Goal: Navigation & Orientation: Find specific page/section

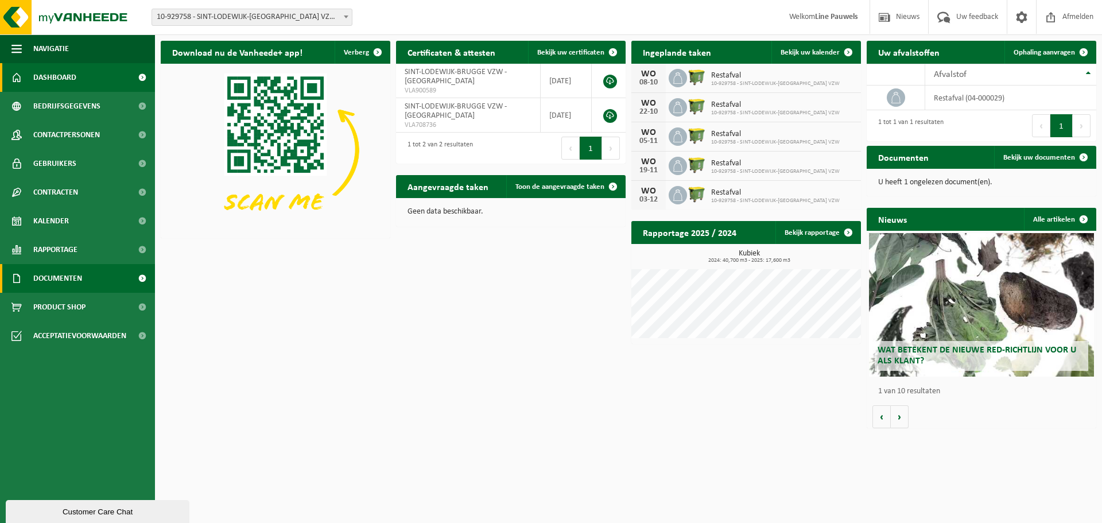
click at [61, 280] on span "Documenten" at bounding box center [57, 278] width 49 height 29
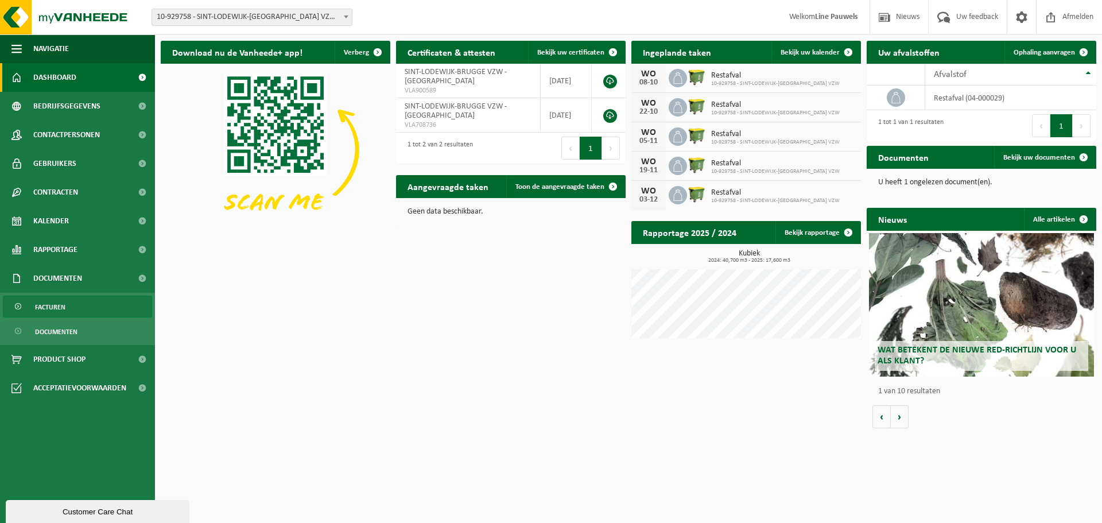
click at [60, 307] on span "Facturen" at bounding box center [50, 307] width 30 height 22
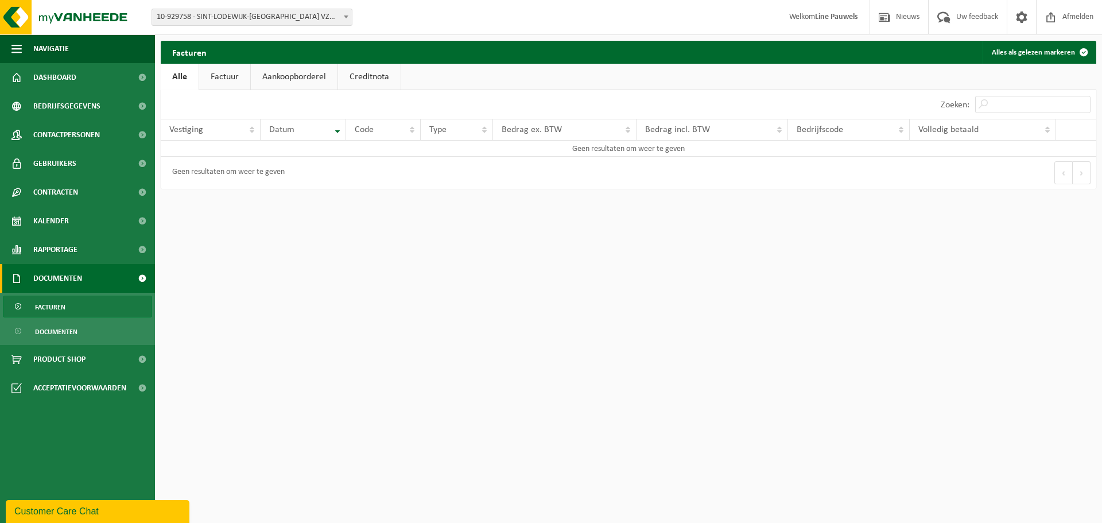
click at [219, 80] on link "Factuur" at bounding box center [224, 77] width 51 height 26
click at [68, 79] on span "Dashboard" at bounding box center [54, 77] width 43 height 29
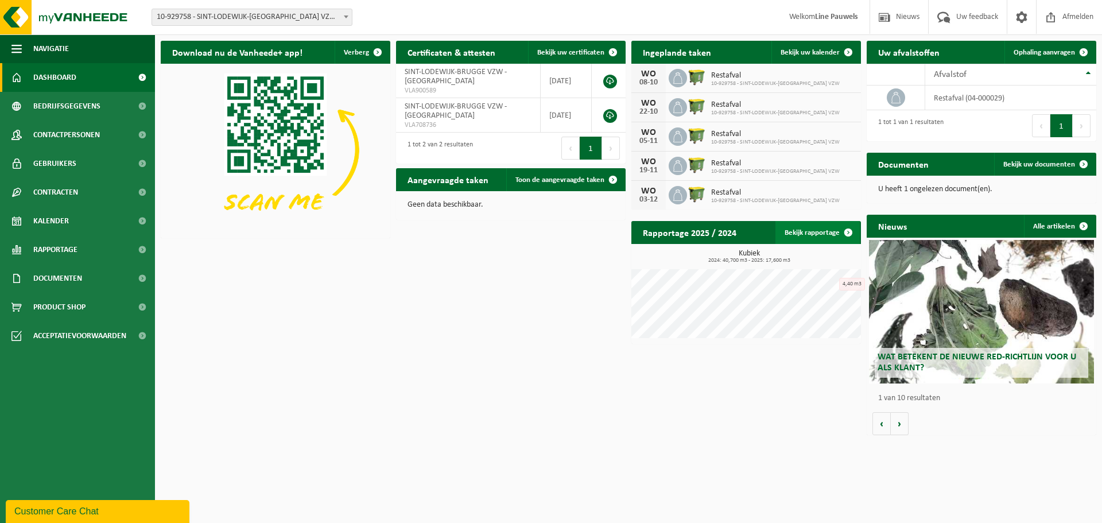
click at [836, 231] on link "Bekijk rapportage" at bounding box center [818, 232] width 84 height 23
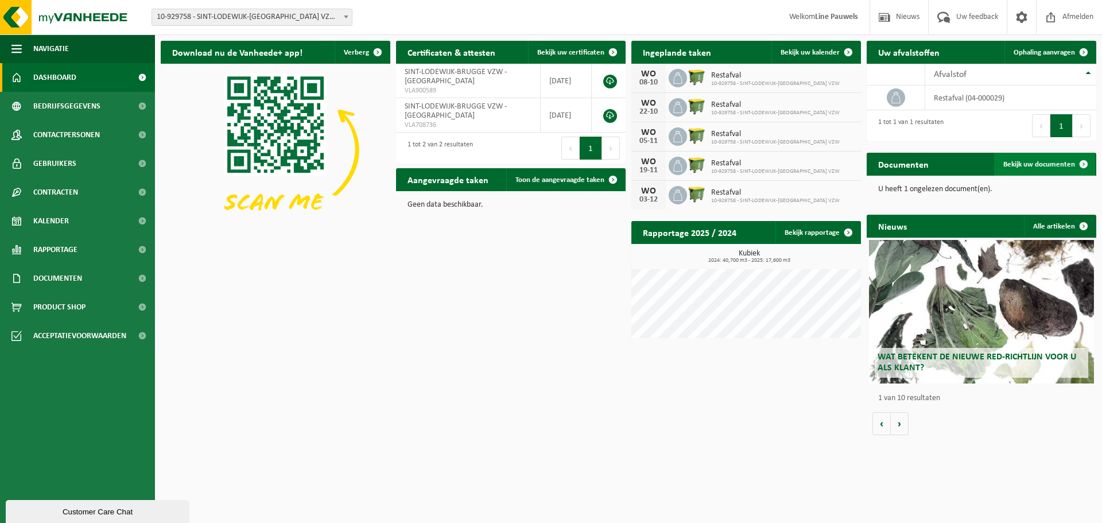
click at [1030, 167] on span "Bekijk uw documenten" at bounding box center [1039, 164] width 72 height 7
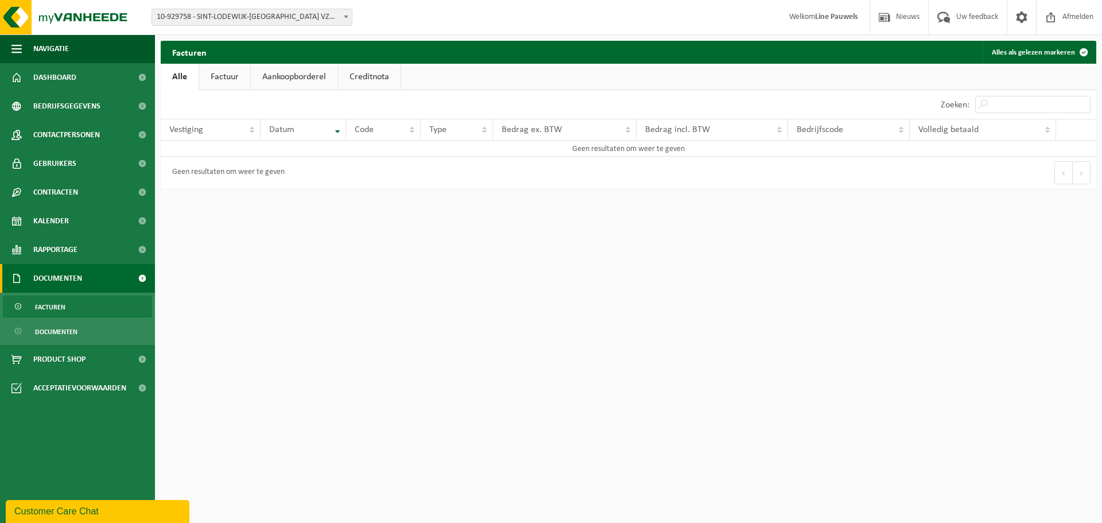
click at [310, 77] on link "Aankoopborderel" at bounding box center [294, 77] width 87 height 26
click at [376, 74] on link "Creditnota" at bounding box center [374, 77] width 63 height 26
drag, startPoint x: 227, startPoint y: 73, endPoint x: 219, endPoint y: 73, distance: 7.5
click at [226, 73] on link "Factuur" at bounding box center [224, 77] width 51 height 26
click at [157, 73] on div "Facturen Alles als gelezen markeren Even geduld. Door de grote hoeveelheid gege…" at bounding box center [628, 118] width 947 height 154
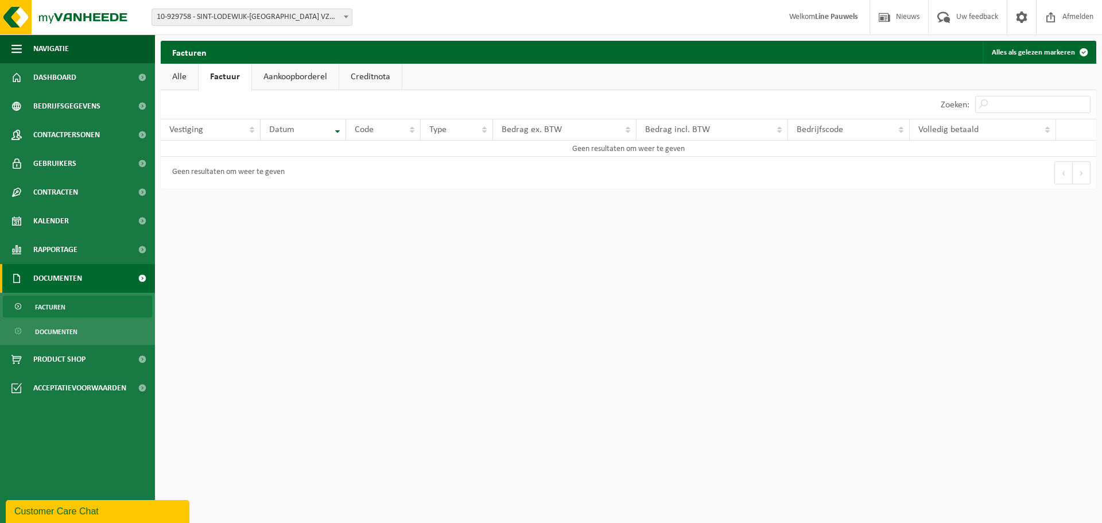
click at [183, 73] on link "Alle" at bounding box center [179, 77] width 37 height 26
click at [57, 331] on span "Documenten" at bounding box center [56, 332] width 42 height 22
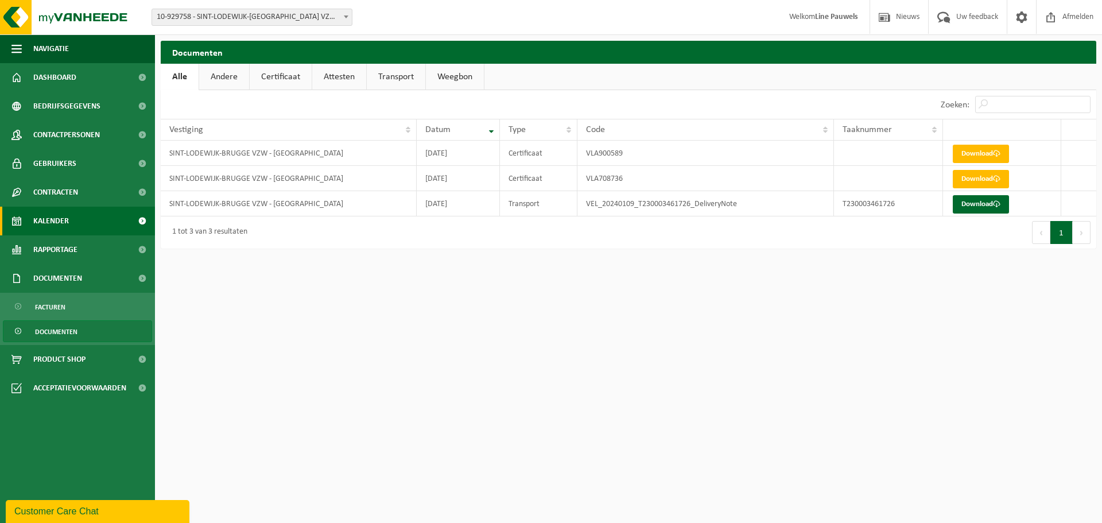
click at [64, 223] on span "Kalender" at bounding box center [51, 221] width 36 height 29
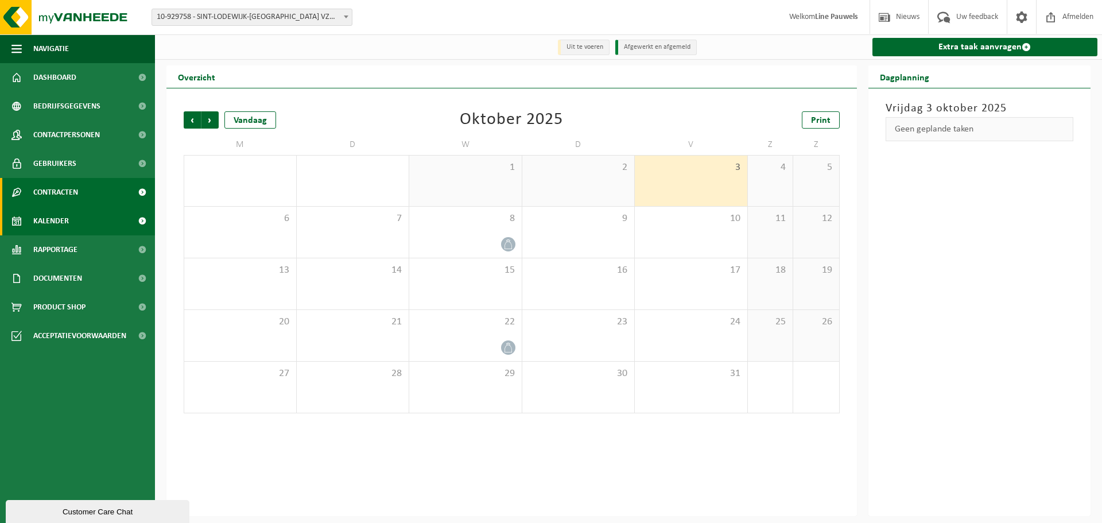
click at [56, 195] on span "Contracten" at bounding box center [55, 192] width 45 height 29
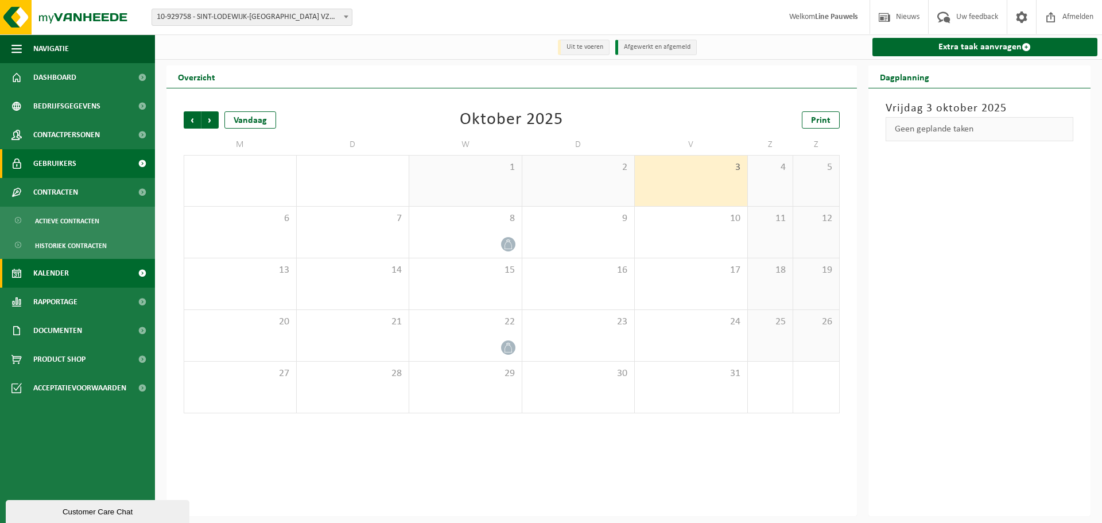
click at [68, 158] on span "Gebruikers" at bounding box center [54, 163] width 43 height 29
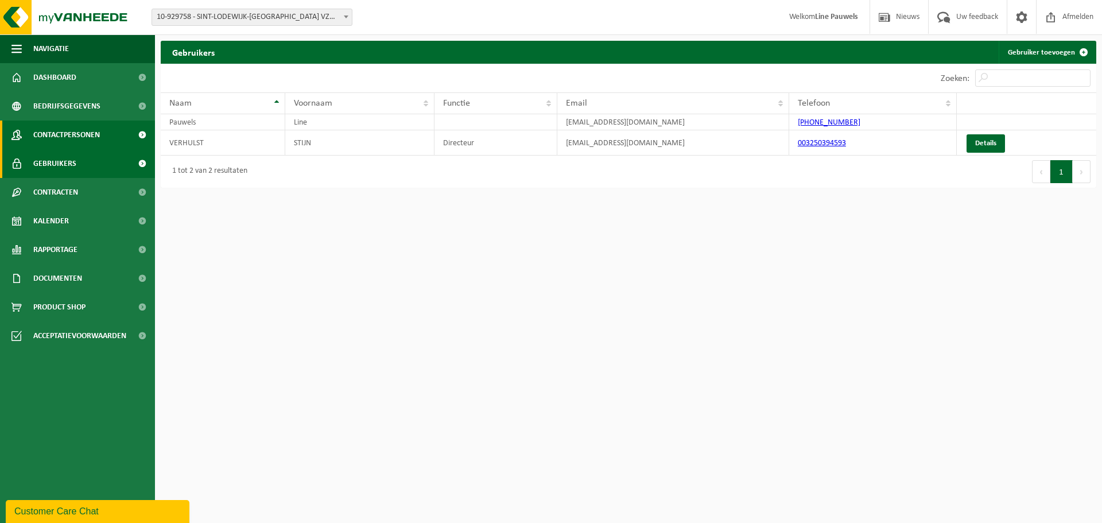
click at [67, 135] on span "Contactpersonen" at bounding box center [66, 135] width 67 height 29
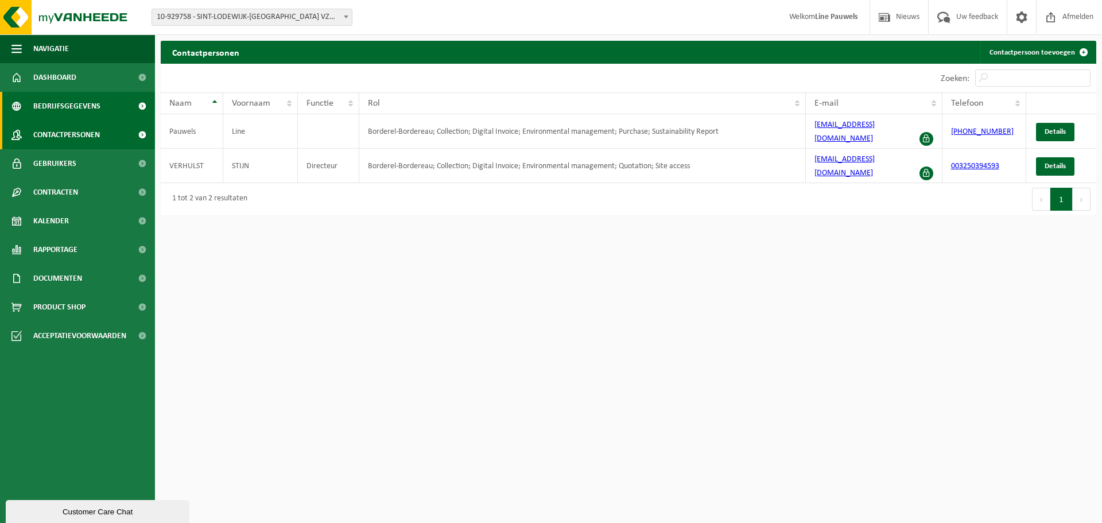
click at [80, 107] on span "Bedrijfsgegevens" at bounding box center [66, 106] width 67 height 29
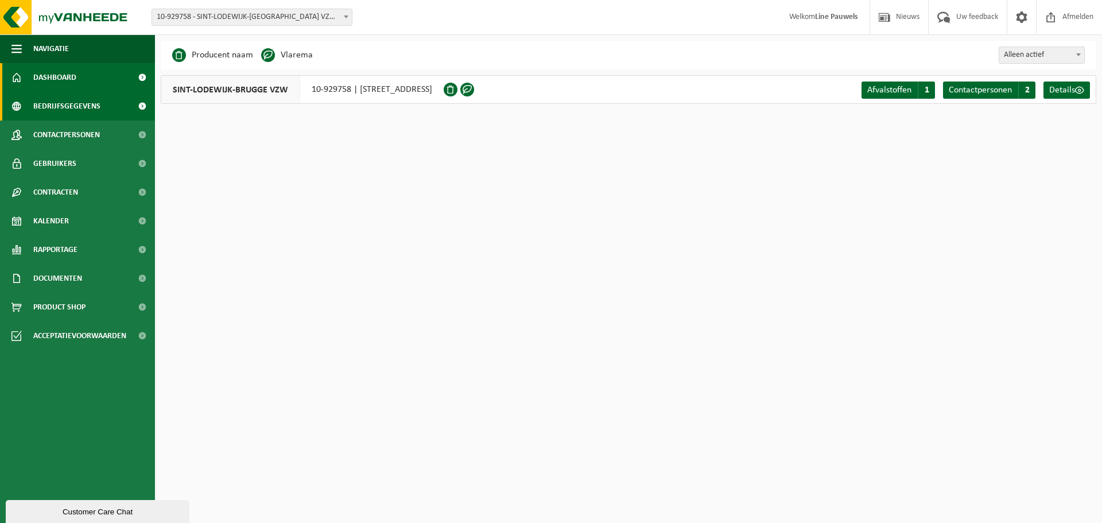
click at [59, 77] on span "Dashboard" at bounding box center [54, 77] width 43 height 29
